Goal: Obtain resource: Download file/media

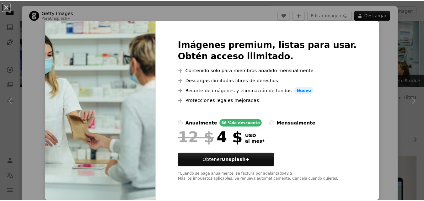
scroll to position [220, 0]
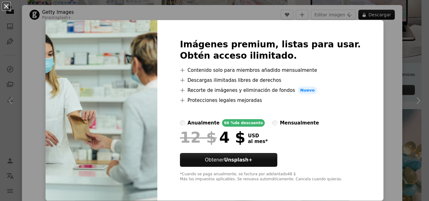
click at [7, 8] on button "An X shape" at bounding box center [7, 7] width 8 height 8
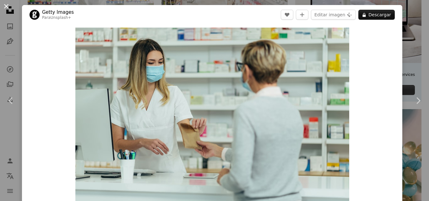
click at [6, 6] on button "An X shape" at bounding box center [7, 7] width 8 height 8
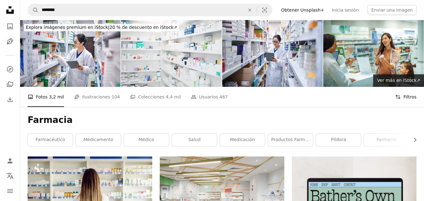
click at [407, 87] on button "Filters Filtros" at bounding box center [405, 97] width 21 height 20
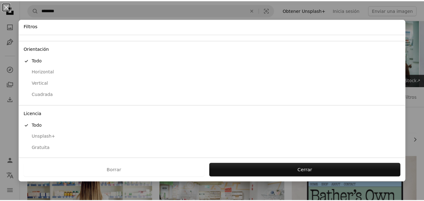
scroll to position [48, 0]
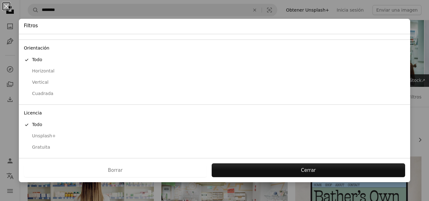
click at [38, 149] on div "Gratuita" at bounding box center [214, 147] width 381 height 6
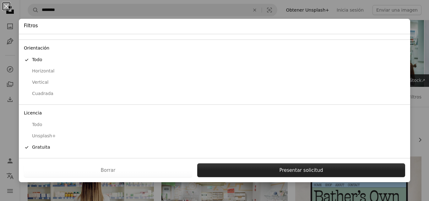
click at [298, 172] on button "Presentar solicitud" at bounding box center [301, 171] width 208 height 14
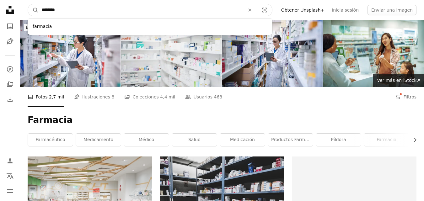
click at [110, 10] on input "********" at bounding box center [141, 10] width 204 height 12
type input "**********"
click at [28, 4] on button "A magnifying glass" at bounding box center [33, 10] width 11 height 12
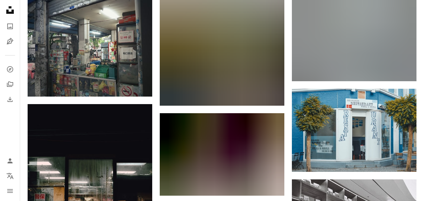
scroll to position [4515, 0]
